Goal: Information Seeking & Learning: Learn about a topic

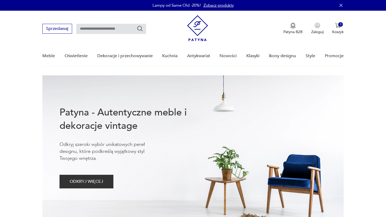
click at [99, 25] on input "text" at bounding box center [111, 29] width 70 height 10
type input "*****"
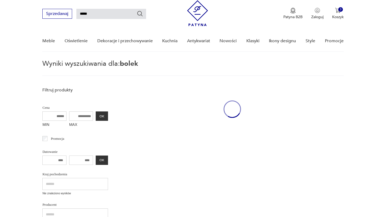
scroll to position [19, 0]
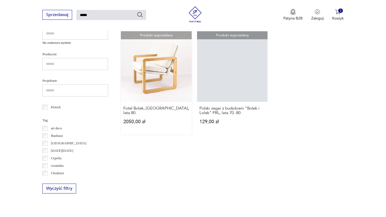
click at [156, 67] on link "Produkt wyprzedany Fotel Bolek, Polska, lata 80. 2050,00 zł" at bounding box center [156, 82] width 70 height 103
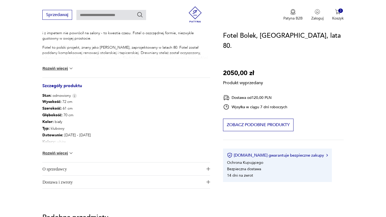
click at [97, 167] on span "O sprzedawcy" at bounding box center [122, 169] width 160 height 13
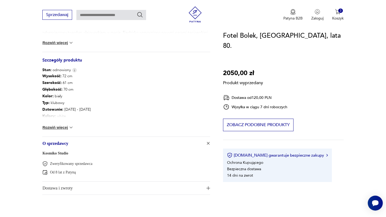
scroll to position [269, 0]
drag, startPoint x: 74, startPoint y: 154, endPoint x: 41, endPoint y: 153, distance: 33.5
click at [41, 153] on section "Produkt wyprzedany Opis produktu Ten fotel to przykład polskiego designu w duch…" at bounding box center [193, 13] width 386 height 389
copy link "Kosmiko Studio"
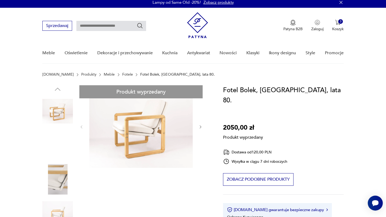
scroll to position [0, 0]
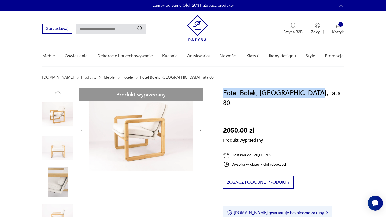
drag, startPoint x: 303, startPoint y: 93, endPoint x: 223, endPoint y: 92, distance: 80.6
copy h1 "Fotel Bolek, Polska, lata 80."
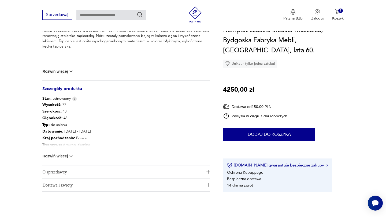
scroll to position [236, 0]
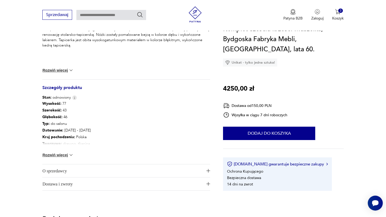
click at [109, 167] on span "O sprzedawcy" at bounding box center [122, 171] width 160 height 13
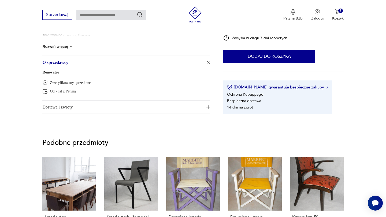
scroll to position [347, 0]
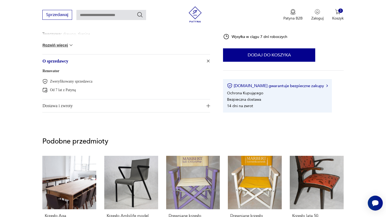
click at [117, 106] on span "Dostawa i zwroty" at bounding box center [122, 106] width 160 height 13
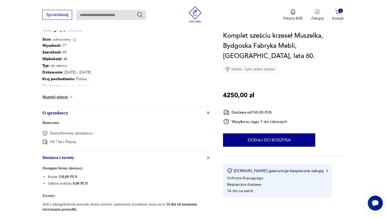
scroll to position [292, 0]
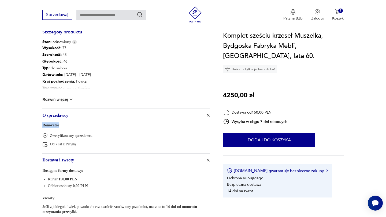
drag, startPoint x: 40, startPoint y: 125, endPoint x: 71, endPoint y: 124, distance: 31.3
click at [71, 124] on section "Klasyk Opis produktu Komplet sześciu krzeseł z Bydgoskich Fabryk Mebli pochodzi…" at bounding box center [193, 15] width 386 height 438
copy link "Renovator"
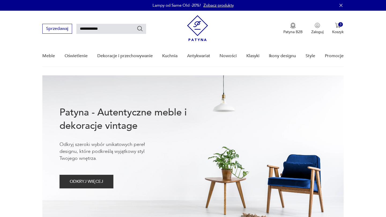
type input "**********"
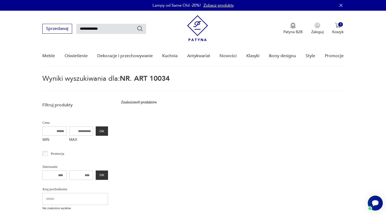
click at [85, 28] on input "**********" at bounding box center [111, 29] width 70 height 10
click at [118, 29] on input "**********" at bounding box center [111, 29] width 70 height 10
type input "*"
click at [195, 24] on img at bounding box center [197, 28] width 21 height 26
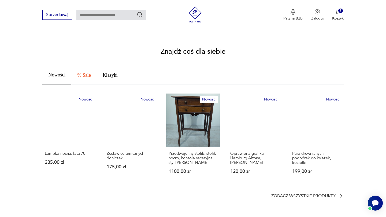
scroll to position [115, 0]
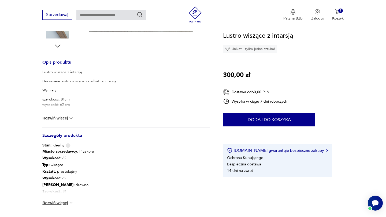
scroll to position [196, 0]
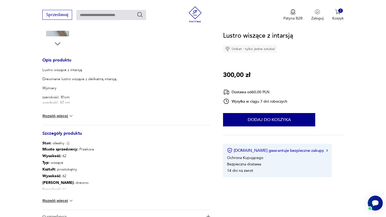
click at [61, 118] on button "Rozwiń więcej" at bounding box center [57, 116] width 31 height 5
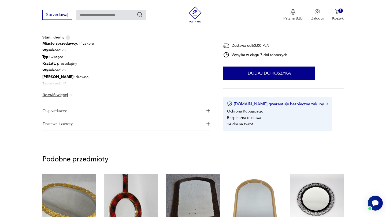
scroll to position [387, 0]
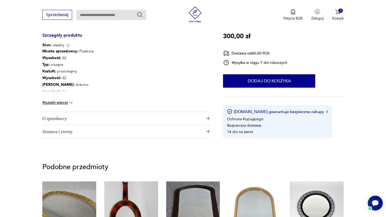
click at [156, 114] on span "O sprzedawcy" at bounding box center [122, 118] width 160 height 13
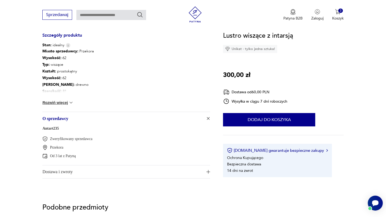
click at [50, 128] on link "Antart235" at bounding box center [50, 129] width 16 height 4
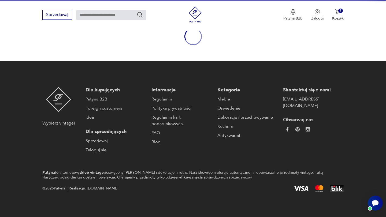
click at [50, 128] on div "Wybierz vintage!" at bounding box center [58, 120] width 32 height 66
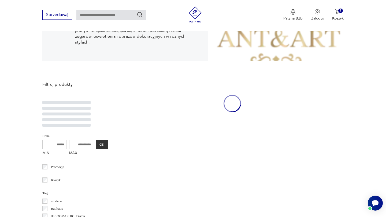
scroll to position [110, 0]
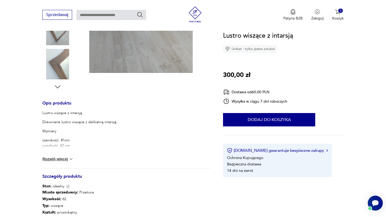
scroll to position [236, 0]
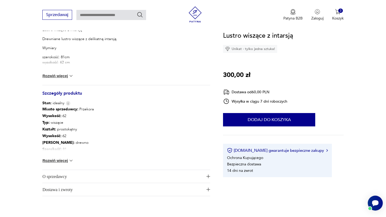
click at [83, 173] on span "O sprzedawcy" at bounding box center [122, 176] width 160 height 13
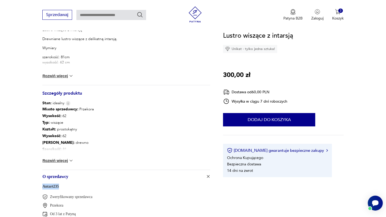
drag, startPoint x: 62, startPoint y: 185, endPoint x: 40, endPoint y: 186, distance: 22.5
click at [40, 186] on section "Opis produktu Lustro wiszące z intarsją Drewniane lustro wiszące z delikatną in…" at bounding box center [193, 50] width 386 height 397
copy link "Antart235"
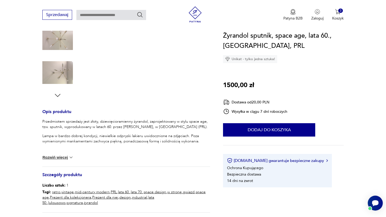
scroll to position [273, 0]
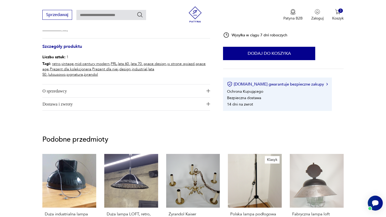
click at [108, 93] on span "O sprzedawcy" at bounding box center [122, 91] width 160 height 13
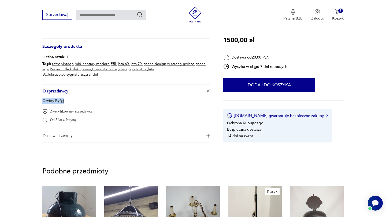
drag, startPoint x: 67, startPoint y: 101, endPoint x: 25, endPoint y: 99, distance: 42.7
copy link "Gryfny Byfyj"
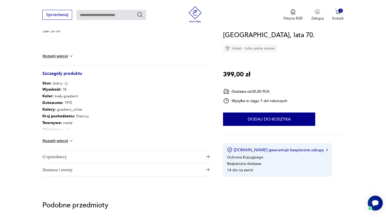
scroll to position [252, 0]
